Goal: Task Accomplishment & Management: Manage account settings

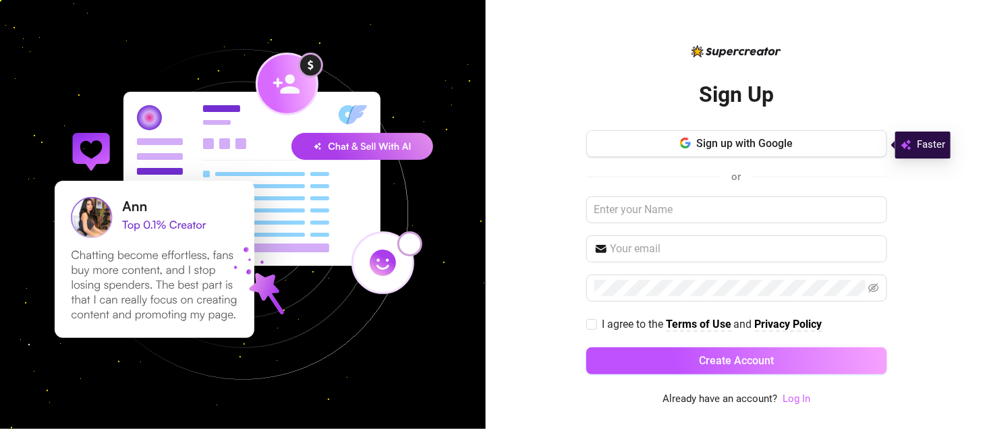
click at [794, 402] on link "Log In" at bounding box center [797, 399] width 28 height 12
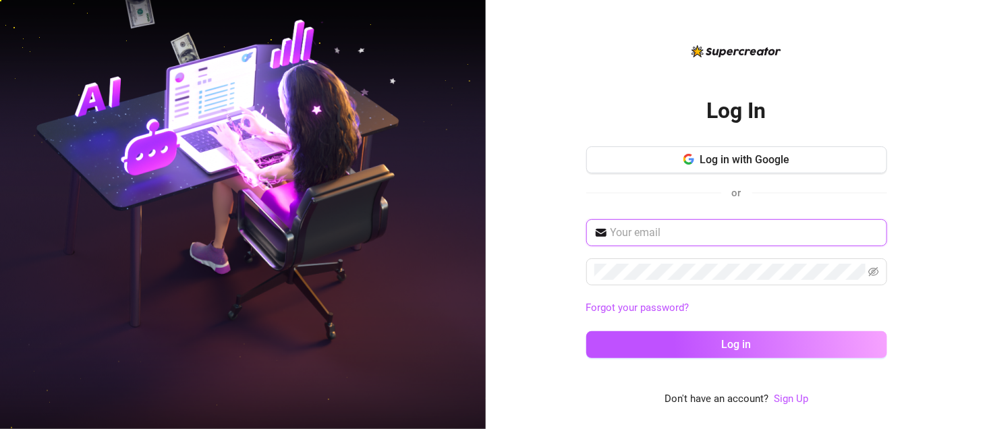
click at [659, 236] on input "text" at bounding box center [745, 233] width 269 height 16
type input "[EMAIL_ADDRESS][DOMAIN_NAME]"
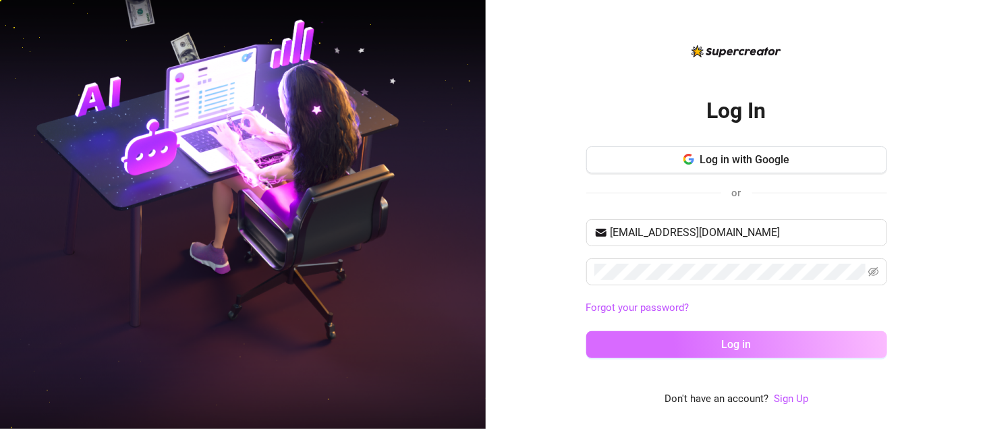
click at [688, 347] on button "Log in" at bounding box center [736, 344] width 301 height 27
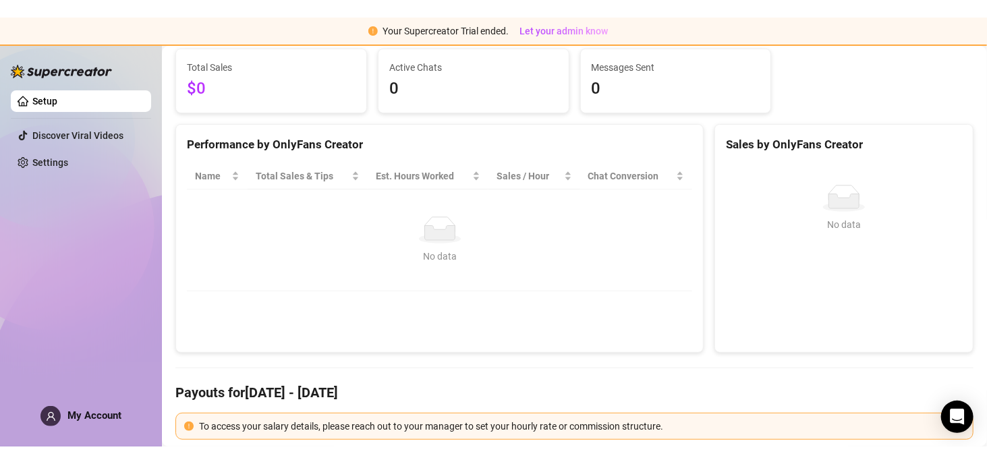
scroll to position [171, 0]
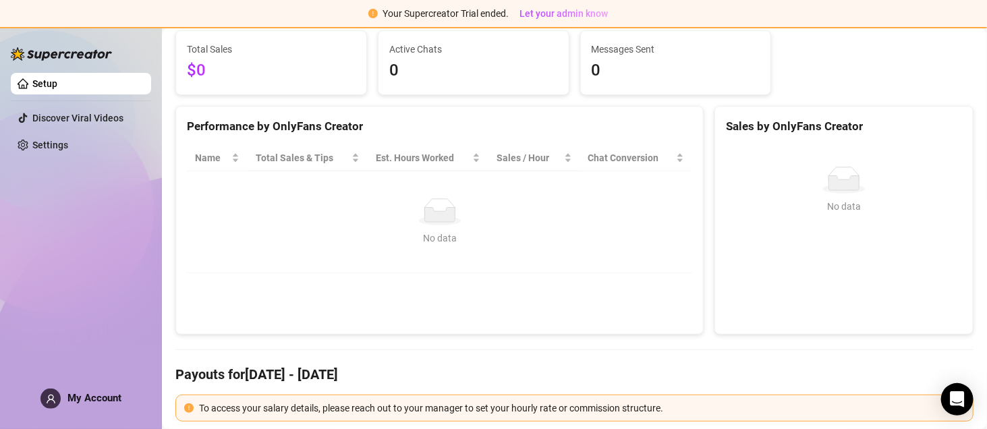
click at [43, 84] on link "Setup" at bounding box center [44, 83] width 25 height 11
click at [57, 85] on link "Setup" at bounding box center [44, 83] width 25 height 11
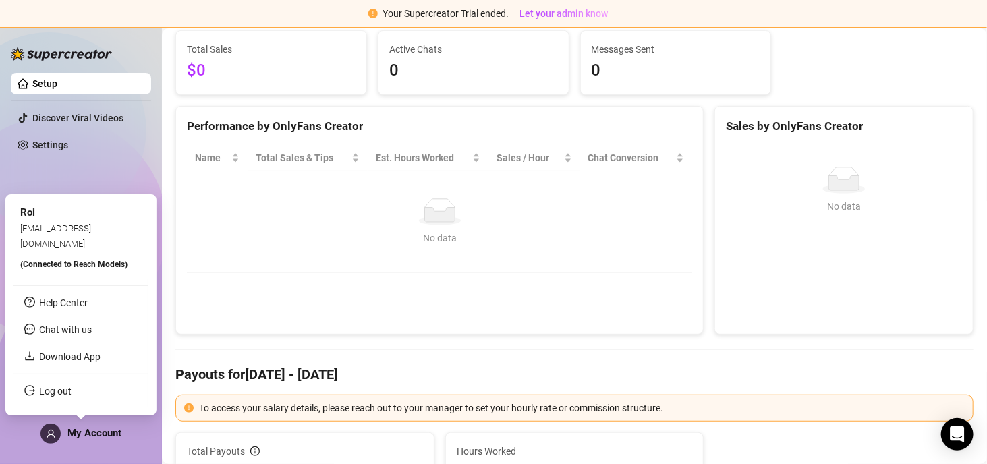
click at [55, 427] on span at bounding box center [50, 434] width 20 height 20
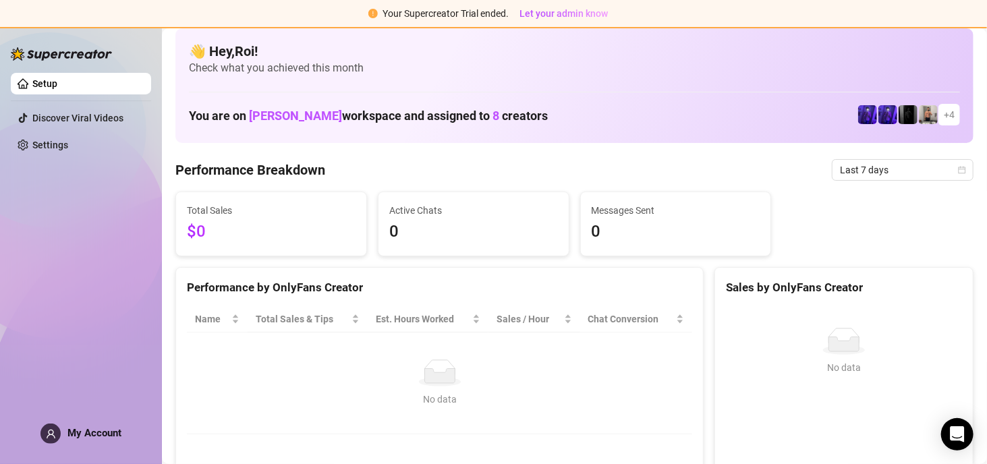
scroll to position [9, 0]
